Goal: Browse casually

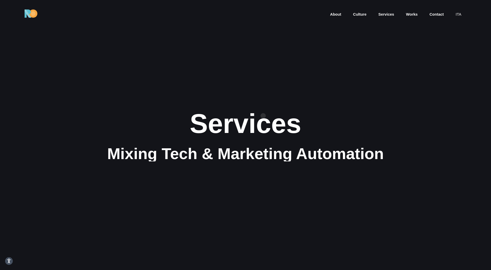
click at [263, 116] on div "Services" at bounding box center [246, 123] width 340 height 30
click at [269, 125] on div "Services" at bounding box center [246, 123] width 340 height 30
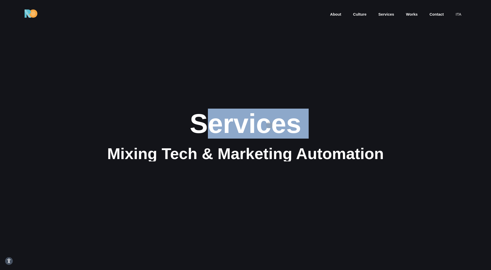
click at [269, 125] on div "Services" at bounding box center [246, 123] width 340 height 30
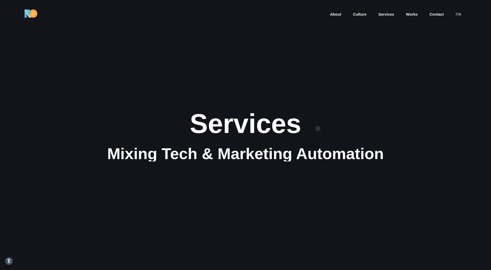
click at [318, 128] on div "Services" at bounding box center [246, 123] width 340 height 30
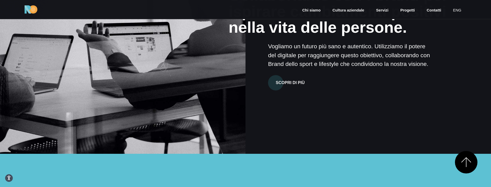
scroll to position [1402, 0]
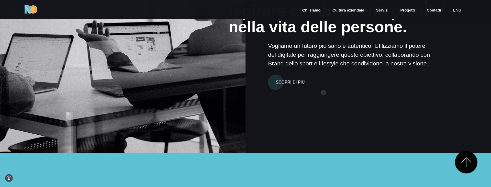
click at [324, 90] on div "Scopri di più" at bounding box center [350, 79] width 164 height 22
click at [336, 48] on p "Vogliamo un futuro più sano e autentico. Utilizziamo il potere del digitale per…" at bounding box center [350, 54] width 164 height 26
click at [397, 60] on p "Vogliamo un futuro più sano e autentico. Utilizziamo il potere del digitale per…" at bounding box center [350, 54] width 164 height 26
click at [360, 67] on p "Vogliamo un futuro più sano e autentico. Utilizziamo il potere del digitale per…" at bounding box center [350, 54] width 164 height 26
click at [387, 113] on div "La nostra cultura aziendale Collaboriamo con i brand per ispirare cambiamenti p…" at bounding box center [245, 31] width 491 height 246
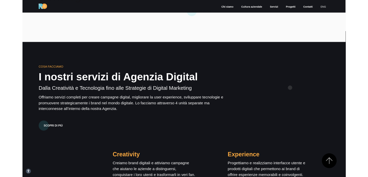
scroll to position [0, 0]
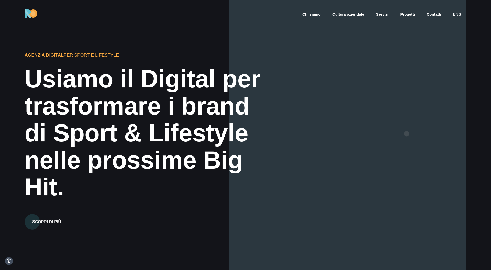
click at [407, 133] on div at bounding box center [348, 135] width 238 height 270
click at [251, 90] on div "Usiamo il Digital per" at bounding box center [147, 78] width 244 height 27
click at [221, 88] on div "Usiamo il Digital per" at bounding box center [147, 78] width 244 height 27
click at [212, 73] on div "Usiamo il Digital per" at bounding box center [147, 78] width 244 height 27
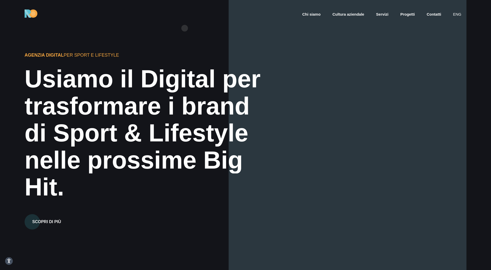
click at [185, 28] on div "Agenzia Digital per Sport e Lifestyle Usiamo il Digital per trasformare i brand…" at bounding box center [246, 135] width 442 height 270
click at [238, 28] on div at bounding box center [348, 135] width 238 height 270
click at [227, 28] on div "Agenzia Digital per Sport e Lifestyle Usiamo il Digital per trasformare i brand…" at bounding box center [246, 135] width 442 height 270
click at [215, 28] on div "Agenzia Digital per Sport e Lifestyle Usiamo il Digital per trasformare i brand…" at bounding box center [246, 135] width 442 height 270
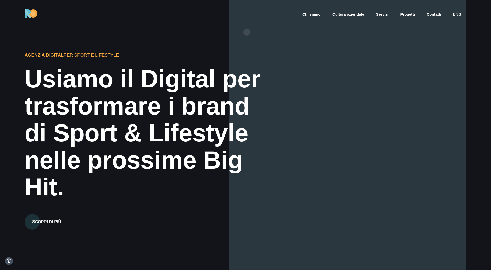
click at [247, 32] on div at bounding box center [348, 135] width 238 height 270
click at [213, 30] on div "Agenzia Digital per Sport e Lifestyle Usiamo il Digital per trasformare i brand…" at bounding box center [246, 135] width 442 height 270
click at [216, 26] on div "Chi siamo Cultura aziendale Servizi Progetti Contatti eng" at bounding box center [245, 13] width 491 height 27
click at [224, 26] on div "Chi siamo Cultura aziendale Servizi Progetti Contatti eng" at bounding box center [245, 13] width 491 height 27
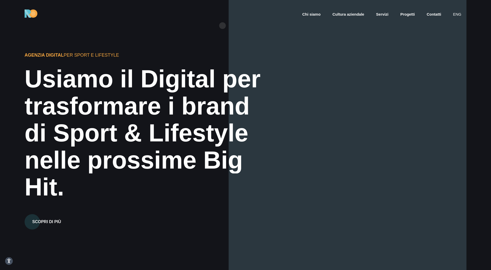
click at [222, 26] on div "Chi siamo Cultura aziendale Servizi Progetti Contatti eng" at bounding box center [245, 13] width 491 height 27
click at [230, 26] on div "Chi siamo Cultura aziendale Servizi Progetti Contatti eng" at bounding box center [245, 13] width 491 height 27
click at [218, 28] on div "Agenzia Digital per Sport e Lifestyle Usiamo il Digital per trasformare i brand…" at bounding box center [246, 135] width 442 height 270
click at [224, 28] on div "Agenzia Digital per Sport e Lifestyle Usiamo il Digital per trasformare i brand…" at bounding box center [246, 135] width 442 height 270
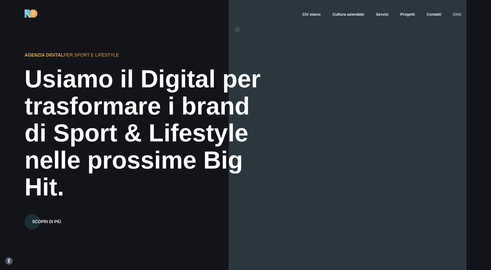
click at [237, 29] on div at bounding box center [348, 135] width 238 height 270
click at [196, 43] on div "Agenzia Digital per Sport e Lifestyle Usiamo il Digital per trasformare i brand…" at bounding box center [117, 134] width 184 height 189
click at [216, 56] on div "Agenzia Digital per Sport e Lifestyle Usiamo il Digital per trasformare i brand…" at bounding box center [246, 135] width 442 height 270
click at [202, 56] on div "Agenzia Digital per Sport e Lifestyle" at bounding box center [117, 55] width 184 height 7
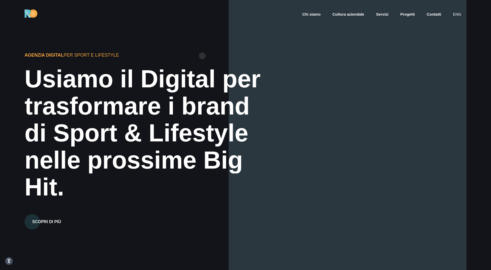
click at [202, 56] on div "Agenzia Digital per Sport e Lifestyle" at bounding box center [117, 55] width 184 height 7
click at [350, 180] on div at bounding box center [348, 135] width 238 height 270
